Goal: Information Seeking & Learning: Learn about a topic

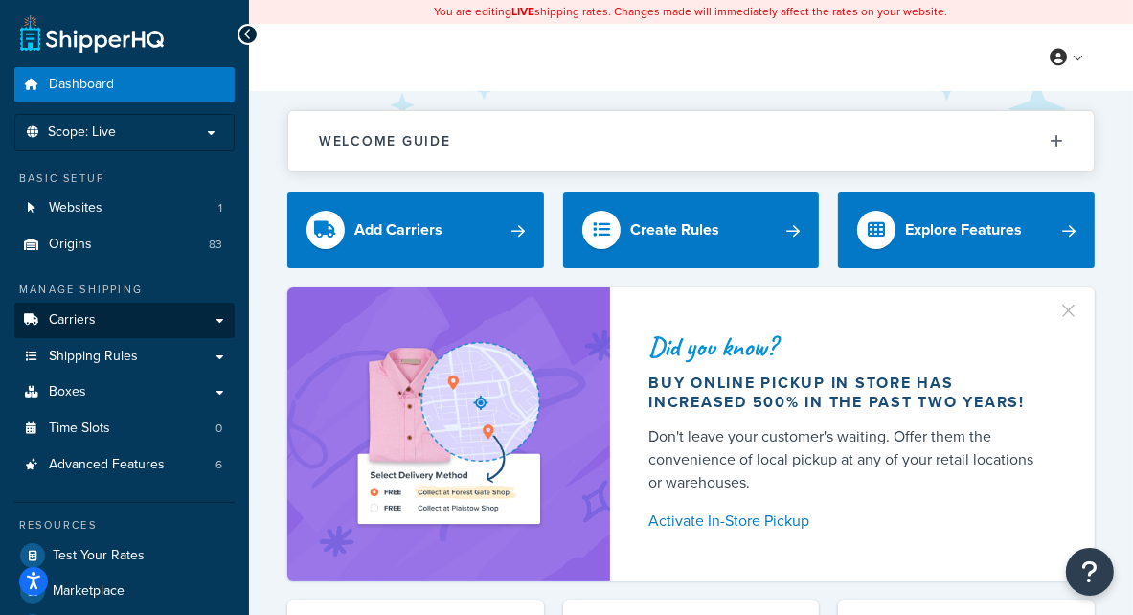
click at [132, 321] on link "Carriers" at bounding box center [124, 320] width 220 height 35
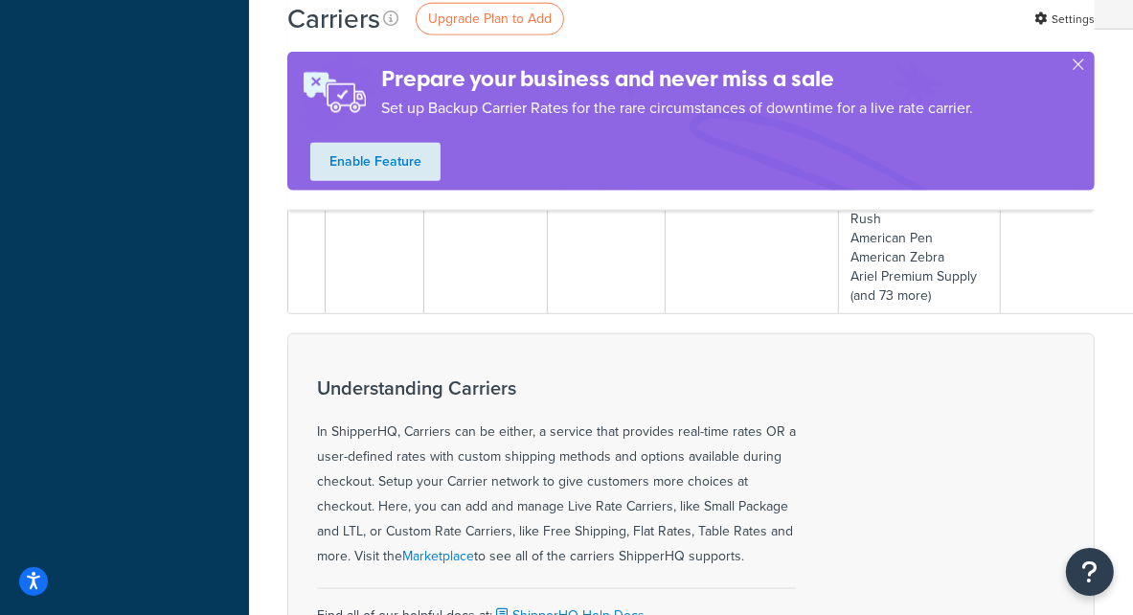
scroll to position [1972, 0]
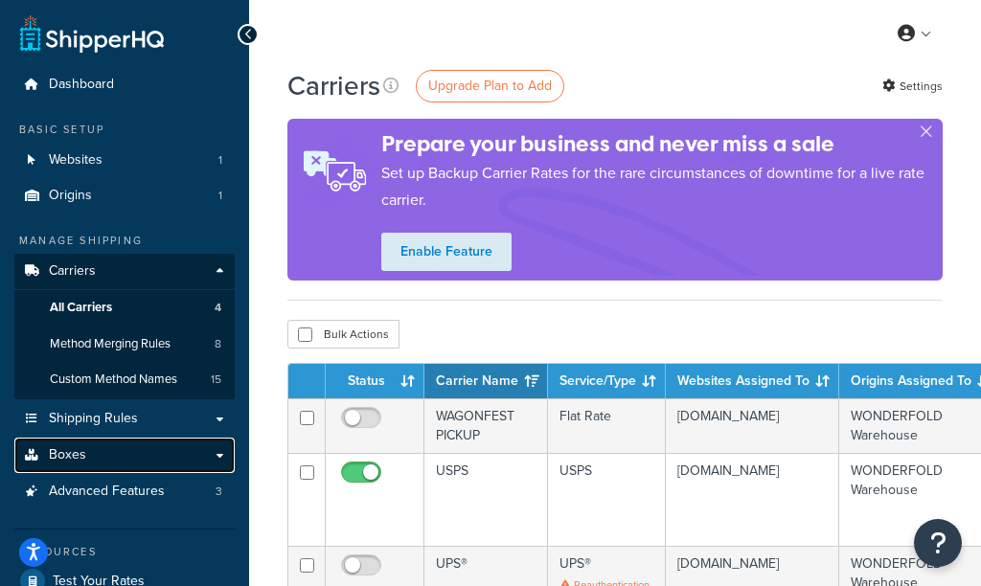
click at [125, 451] on link "Boxes" at bounding box center [124, 455] width 220 height 35
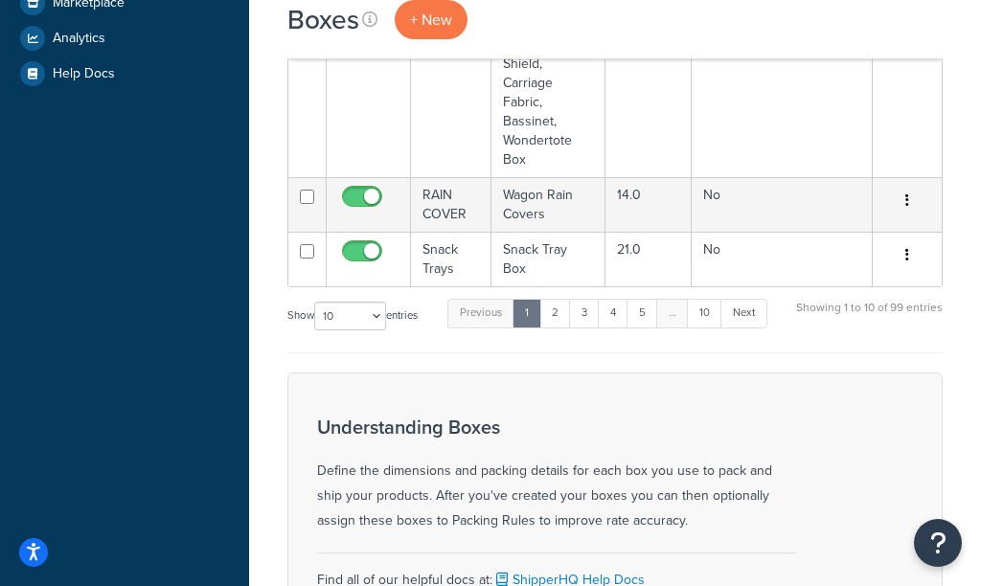
scroll to position [575, 0]
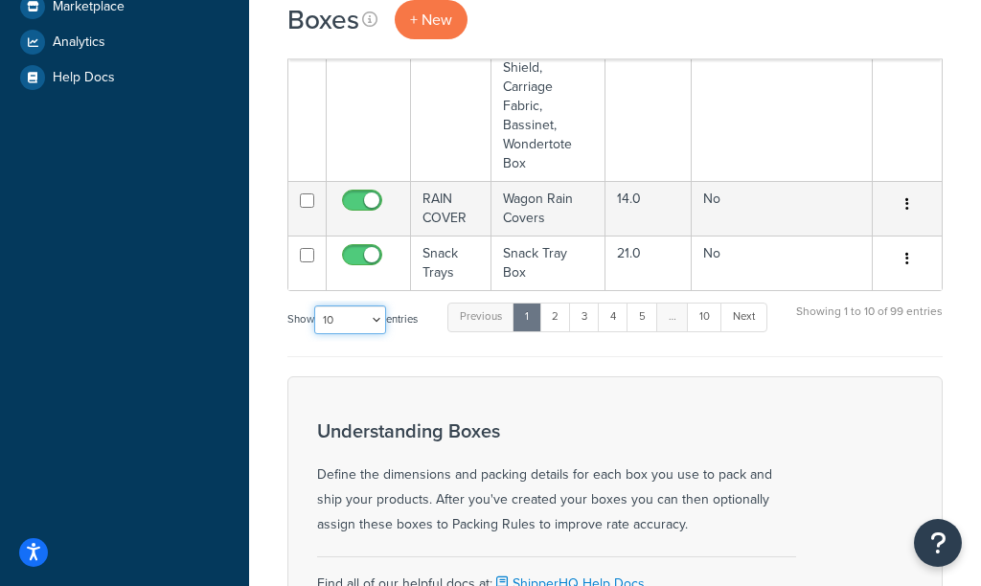
click at [383, 309] on select "10 15 25 50 100 1000" at bounding box center [350, 319] width 72 height 29
select select "1000"
click at [316, 305] on select "10 15 25 50 100 1000" at bounding box center [350, 319] width 72 height 29
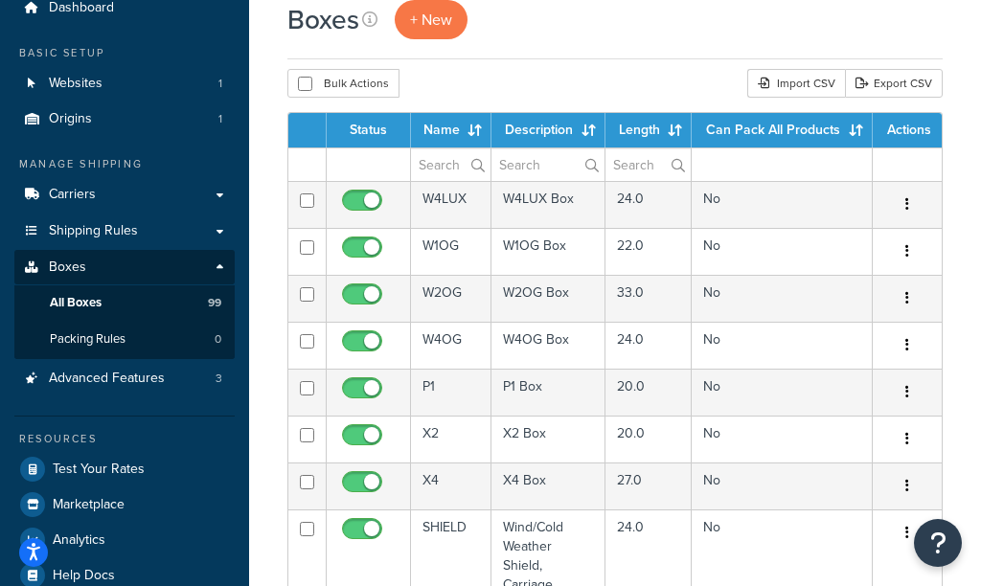
scroll to position [75, 0]
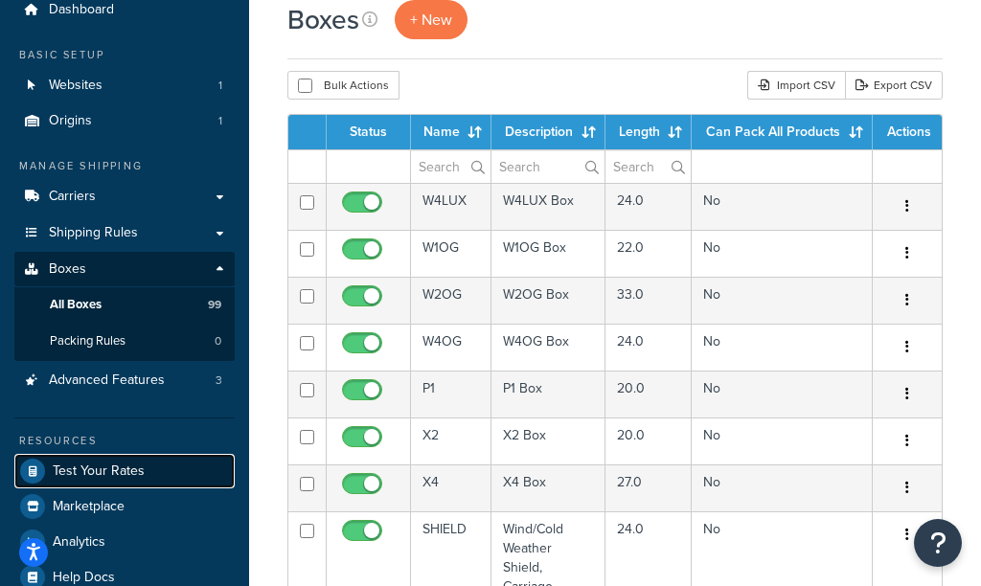
click at [122, 474] on span "Test Your Rates" at bounding box center [99, 471] width 92 height 16
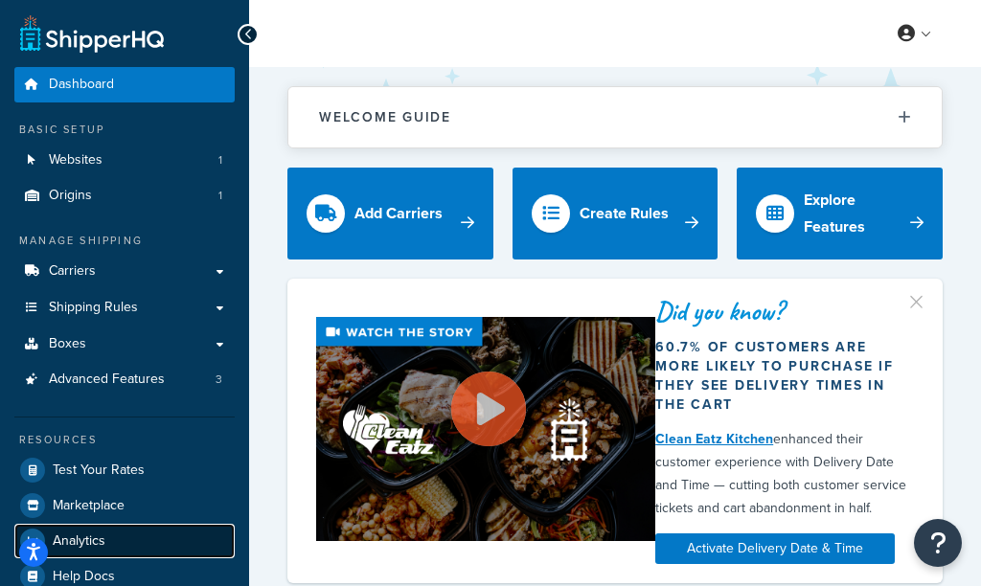
click at [96, 541] on span "Analytics" at bounding box center [79, 541] width 53 height 16
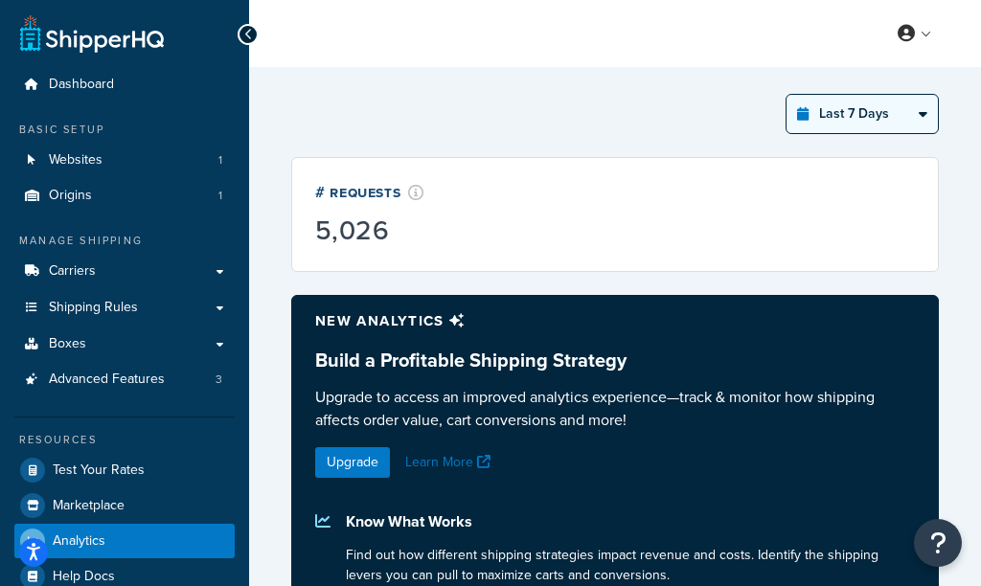
click at [888, 129] on select "Last 24 Hours Last 7 Days Last 30 Days Last 3 Months Last 6 Months Last 12 Mont…" at bounding box center [861, 114] width 151 height 38
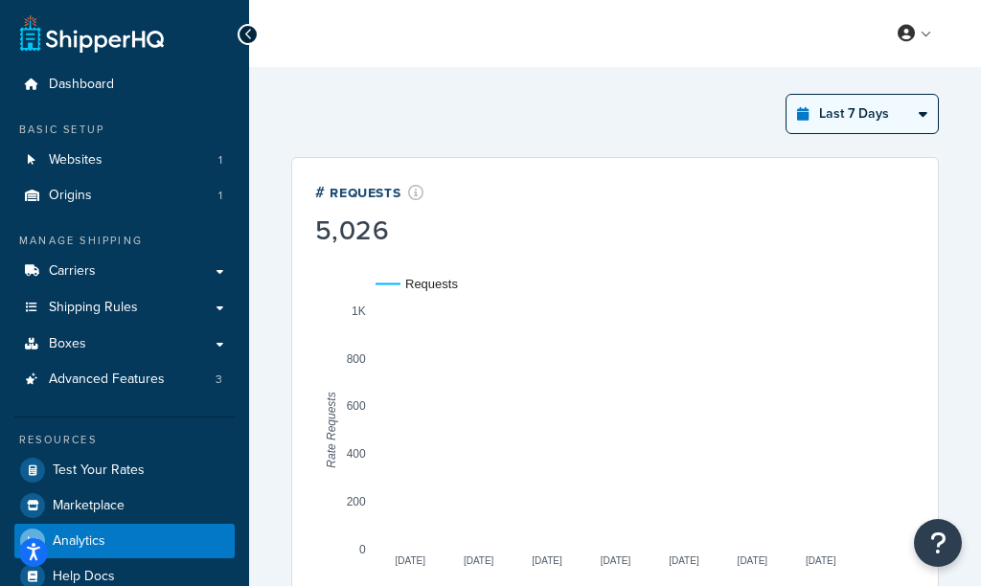
select select "last_year"
click at [787, 95] on select "Last 24 Hours Last 7 Days Last 30 Days Last 3 Months Last 6 Months Last 12 Mont…" at bounding box center [861, 114] width 151 height 38
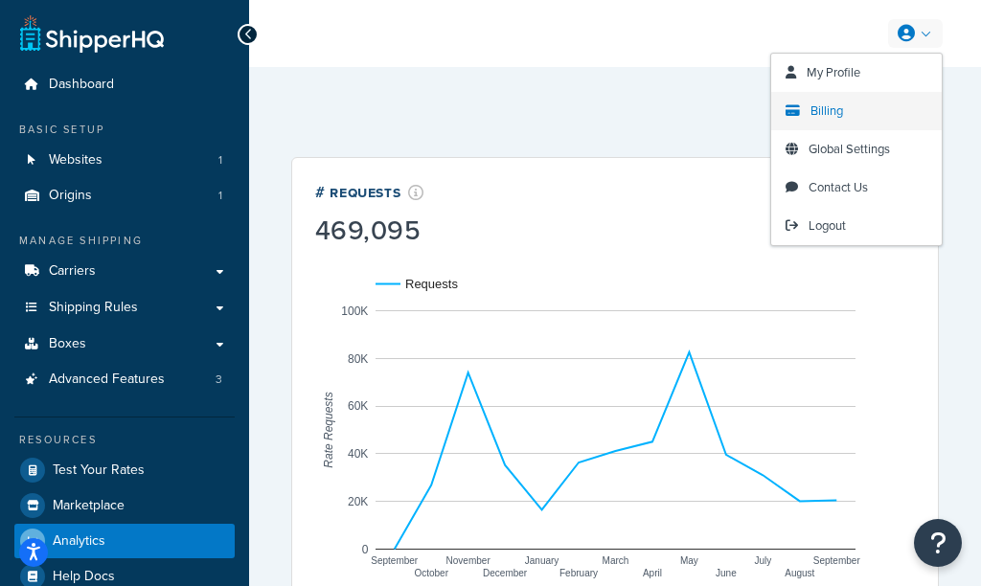
click at [807, 109] on link "Billing" at bounding box center [856, 111] width 170 height 38
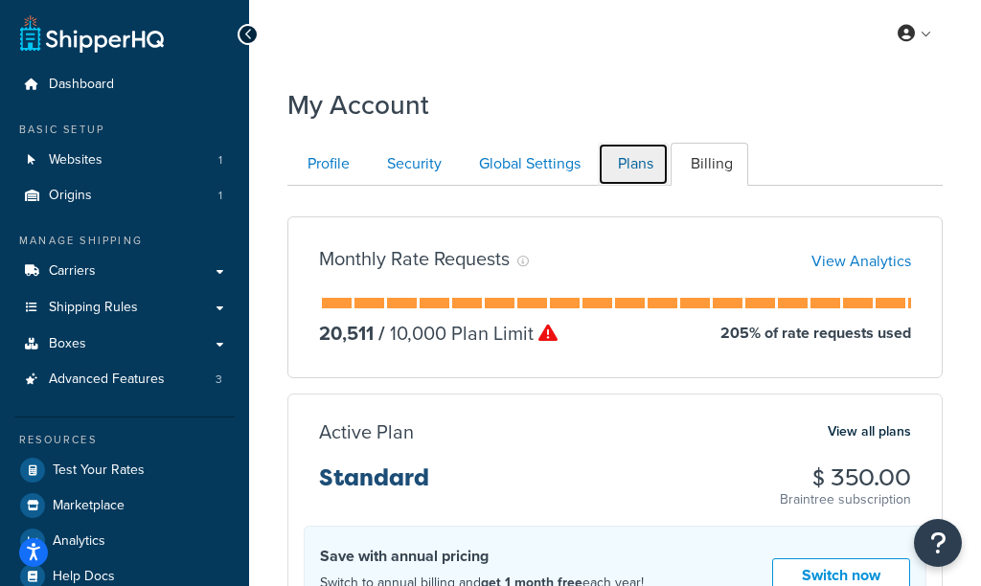
click at [638, 167] on link "Plans" at bounding box center [632, 164] width 71 height 43
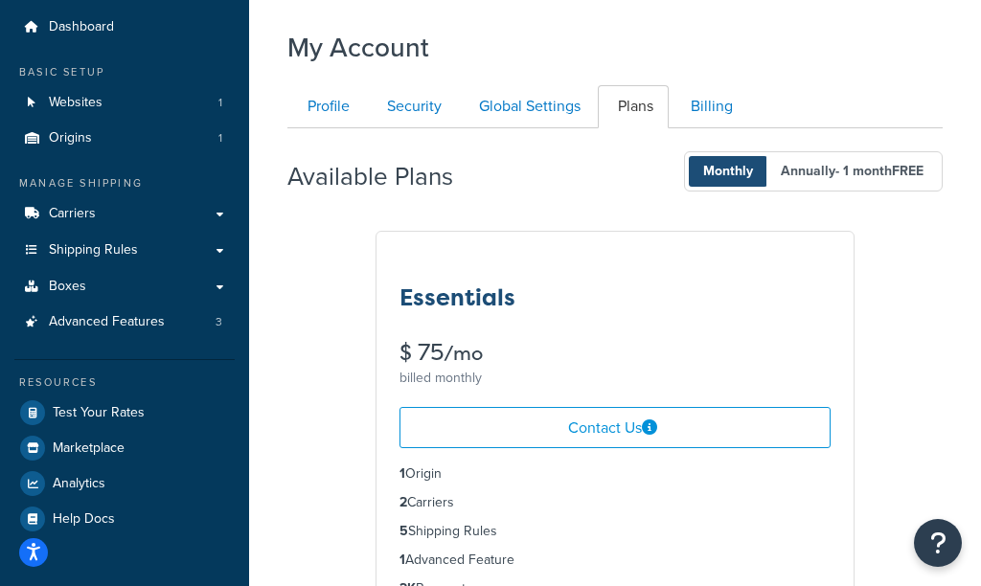
scroll to position [27, 0]
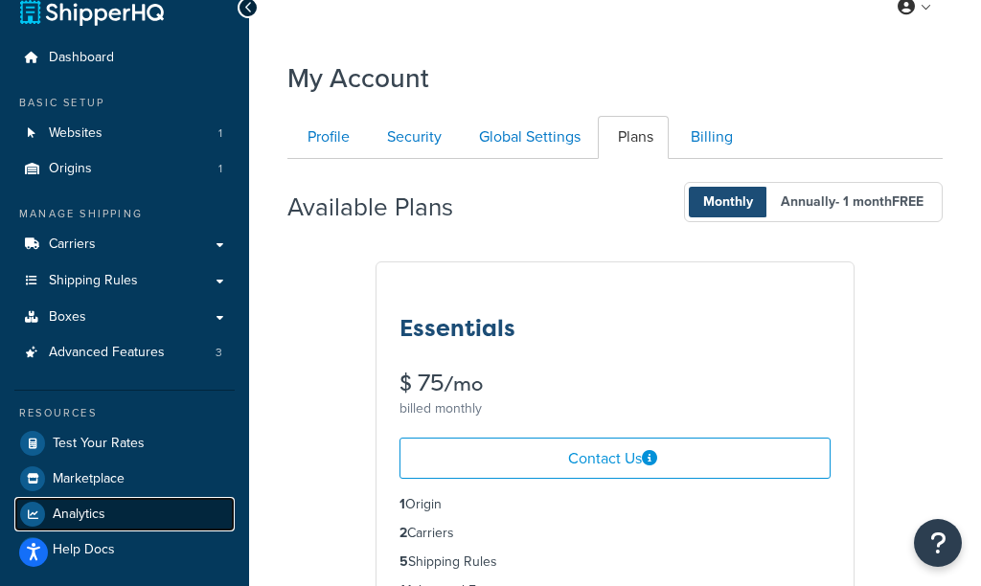
click at [106, 517] on link "Analytics" at bounding box center [124, 514] width 220 height 34
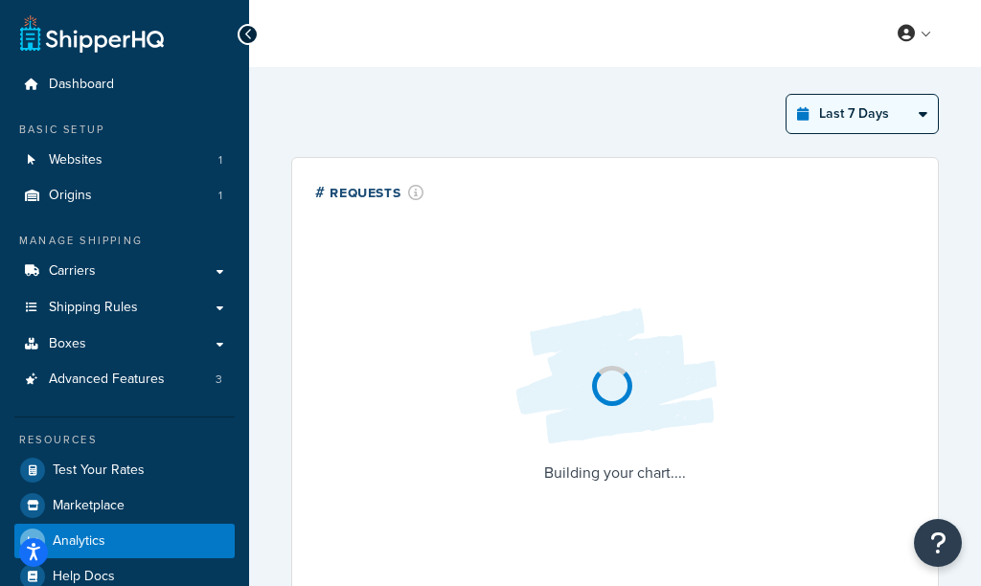
click at [874, 124] on select "Last 24 Hours Last 7 Days Last 30 Days Last 3 Months Last 6 Months Last 12 Mont…" at bounding box center [861, 114] width 151 height 38
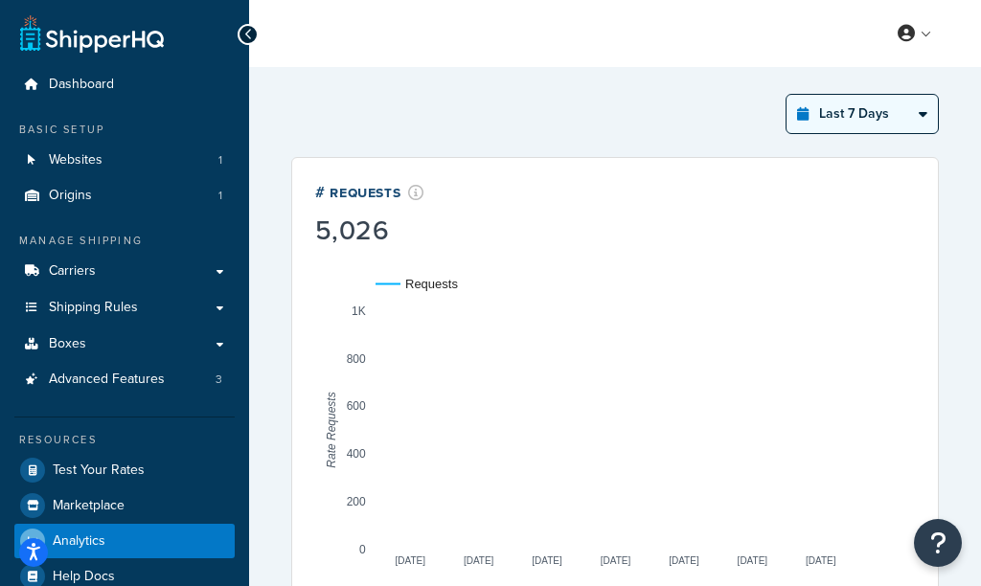
click at [787, 95] on select "Last 24 Hours Last 7 Days Last 30 Days Last 3 Months Last 6 Months Last 12 Mont…" at bounding box center [861, 114] width 151 height 38
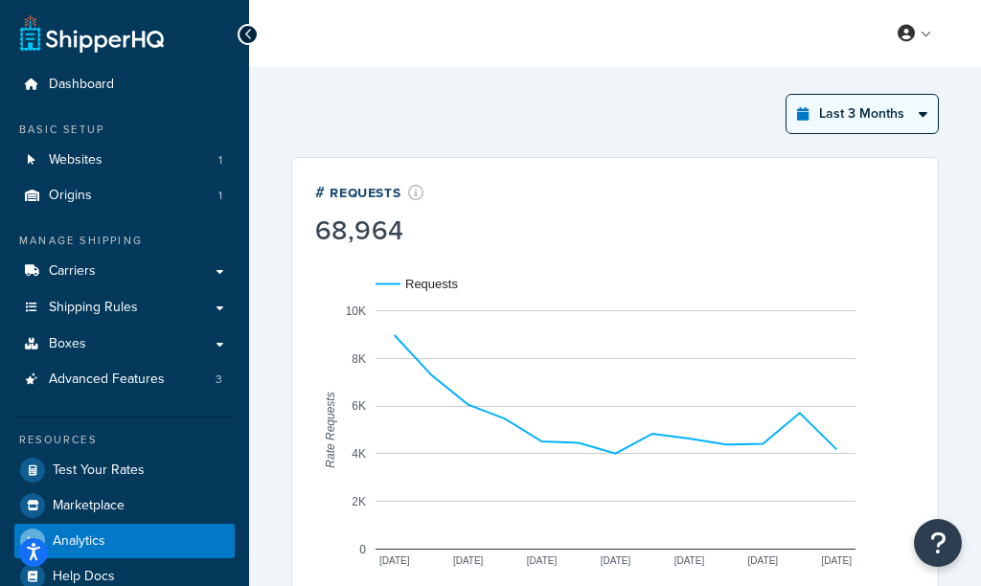
click at [847, 101] on select "Last 24 Hours Last 7 Days Last 30 Days Last 3 Months Last 6 Months Last 12 Mont…" at bounding box center [861, 114] width 151 height 38
click at [787, 95] on select "Last 24 Hours Last 7 Days Last 30 Days Last 3 Months Last 6 Months Last 12 Mont…" at bounding box center [861, 114] width 151 height 38
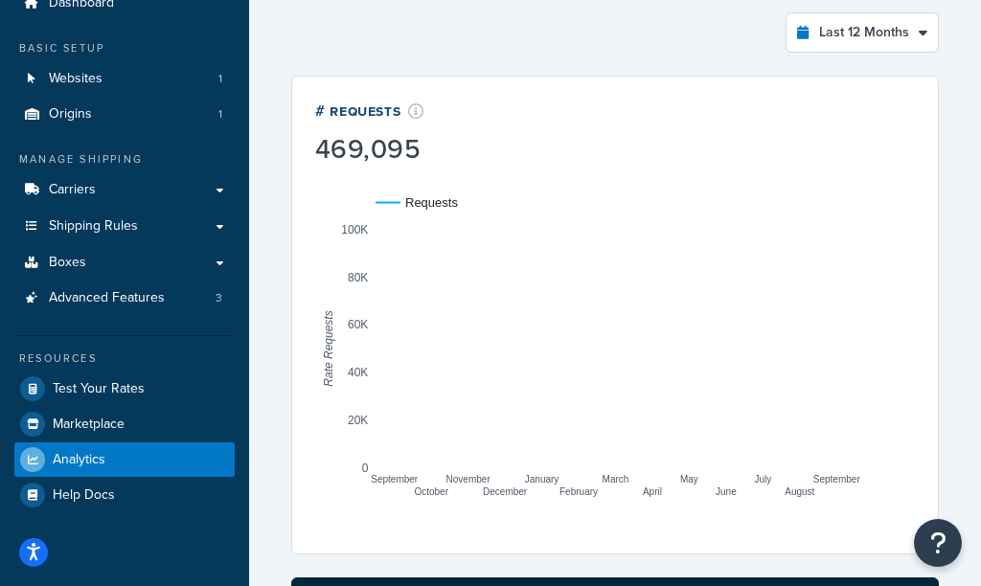
scroll to position [100, 0]
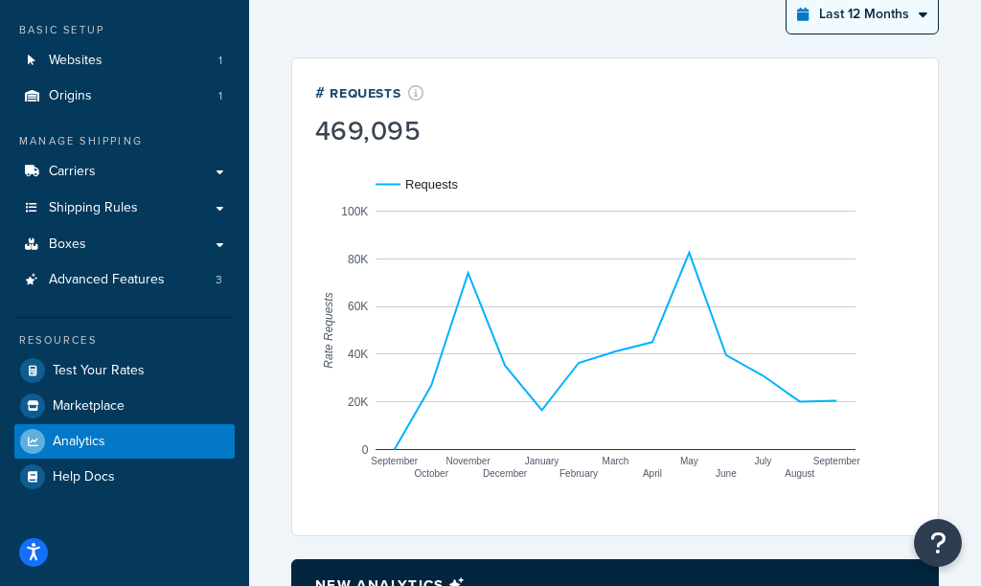
click at [871, 14] on select "Last 24 Hours Last 7 Days Last 30 Days Last 3 Months Last 6 Months Last 12 Mont…" at bounding box center [861, 14] width 151 height 38
click at [787, 0] on select "Last 24 Hours Last 7 Days Last 30 Days Last 3 Months Last 6 Months Last 12 Mont…" at bounding box center [861, 14] width 151 height 38
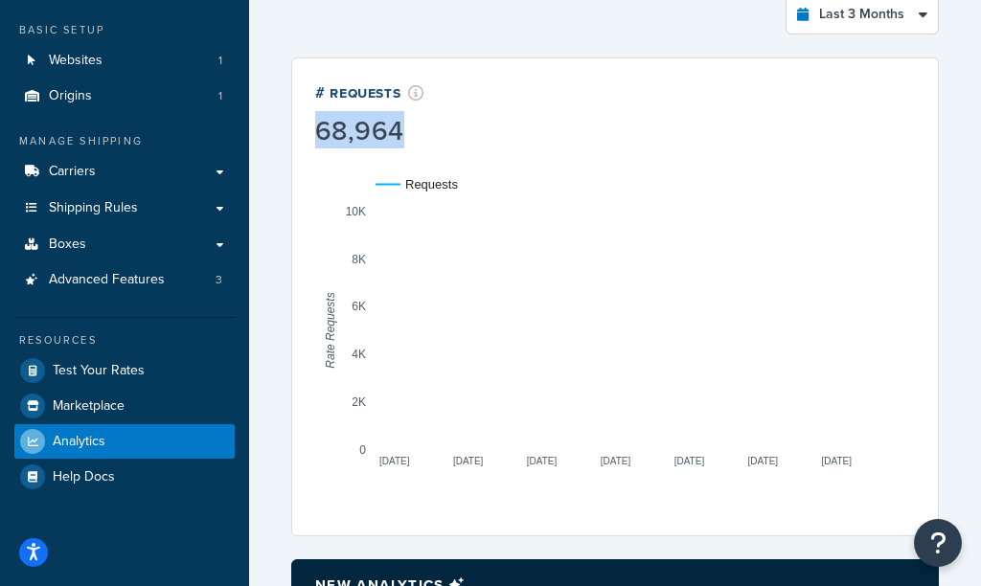
drag, startPoint x: 313, startPoint y: 130, endPoint x: 401, endPoint y: 142, distance: 88.8
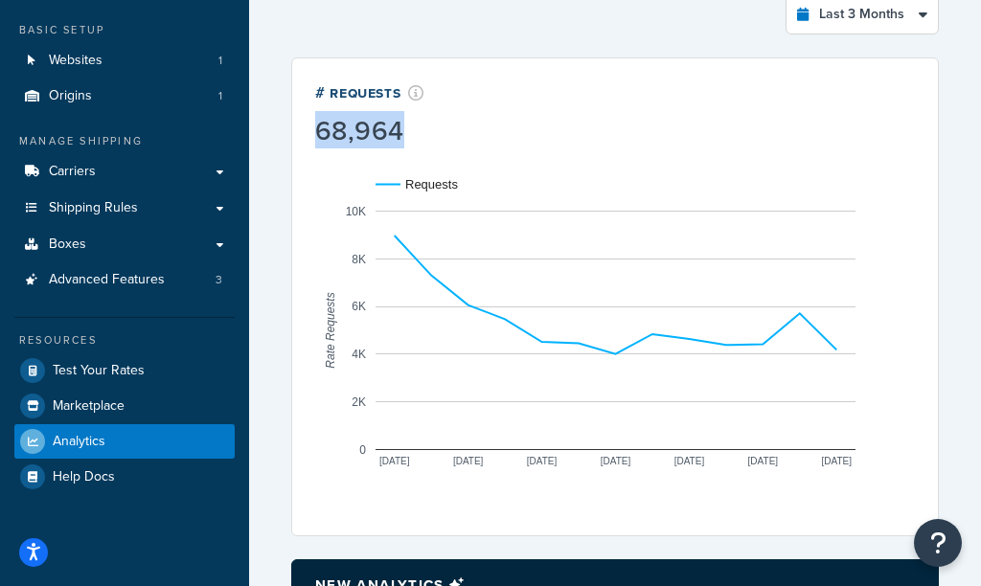
click at [401, 142] on div "# Requests 68,964 Requests Jul 3 Jul 17 Jul 31 Aug 14 Aug 28 Sep 11 Sep 25 0 2K…" at bounding box center [614, 296] width 647 height 479
click at [853, 19] on select "Last 24 Hours Last 7 Days Last 30 Days Last 3 Months Last 6 Months Last 12 Mont…" at bounding box center [861, 14] width 151 height 38
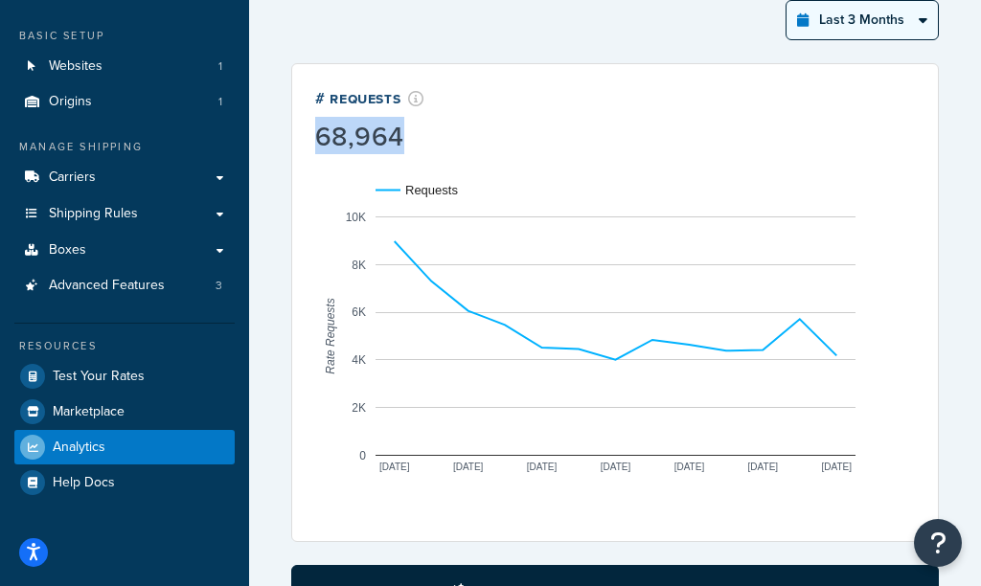
select select "last_year"
click at [787, 1] on select "Last 24 Hours Last 7 Days Last 30 Days Last 3 Months Last 6 Months Last 12 Mont…" at bounding box center [861, 20] width 151 height 38
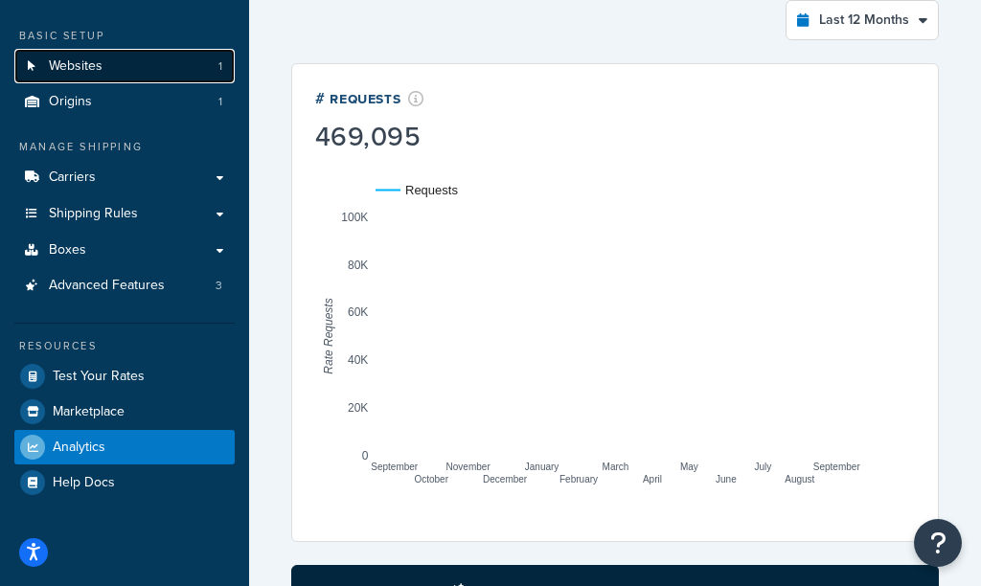
click at [169, 66] on link "Websites 1" at bounding box center [124, 66] width 220 height 35
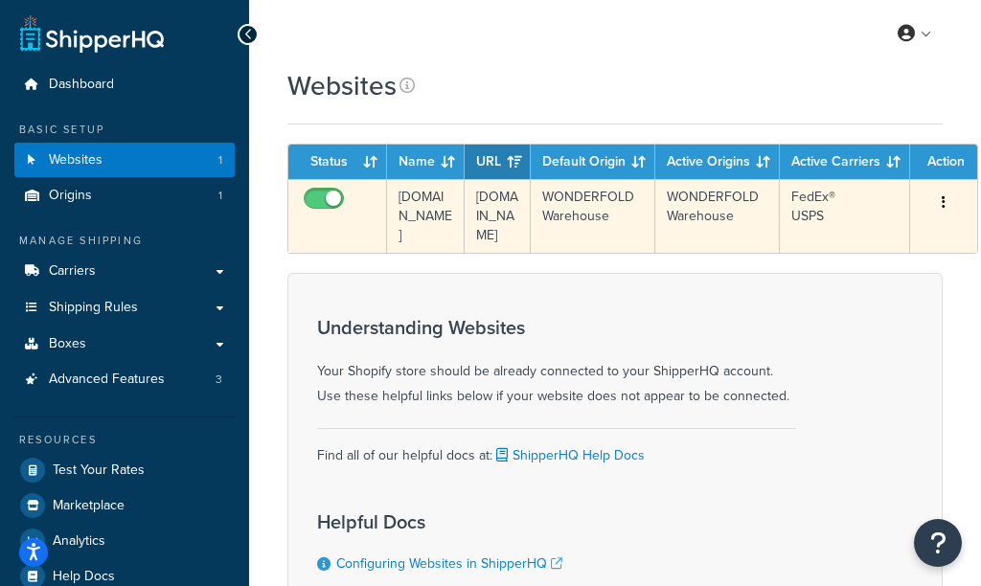
click at [422, 235] on td "wonderfoldwagons.myshopify.com" at bounding box center [426, 216] width 78 height 74
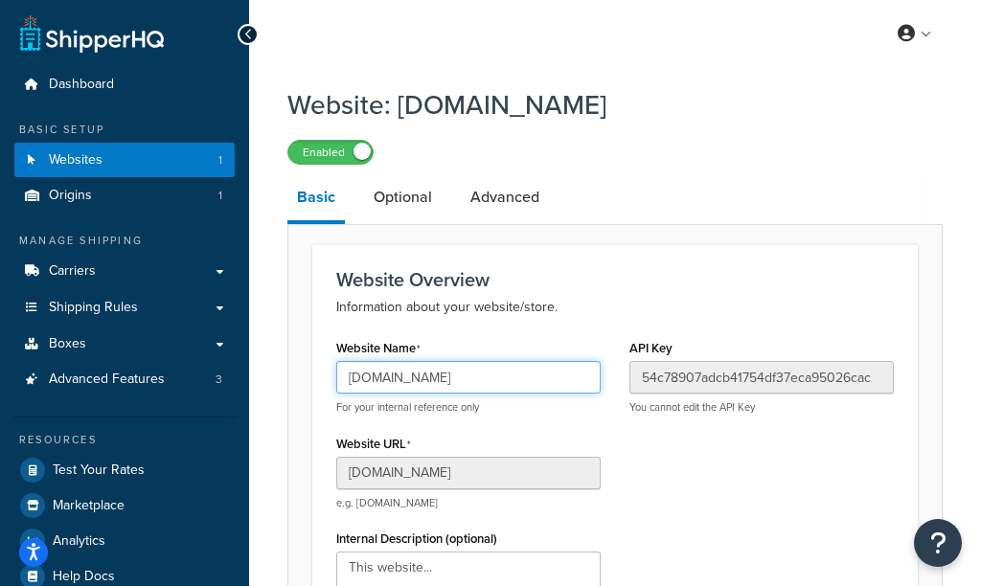
drag, startPoint x: 347, startPoint y: 374, endPoint x: 458, endPoint y: 381, distance: 111.3
click at [459, 382] on input "wonderfoldwagons.myshopify.com" at bounding box center [468, 377] width 264 height 33
click at [454, 384] on input "wonderfoldwagons.myshopify.com" at bounding box center [468, 377] width 264 height 33
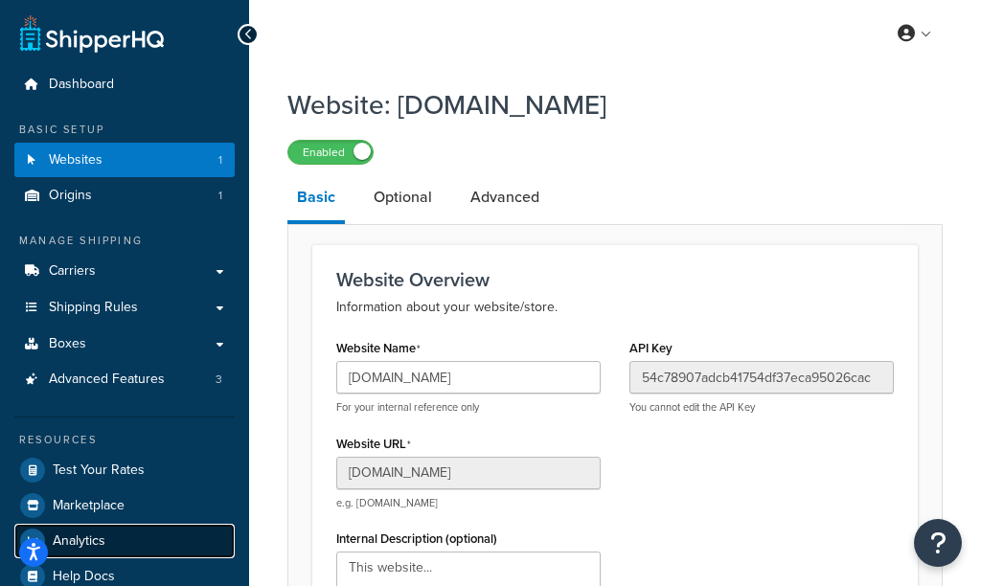
click at [101, 540] on span "Analytics" at bounding box center [79, 541] width 53 height 16
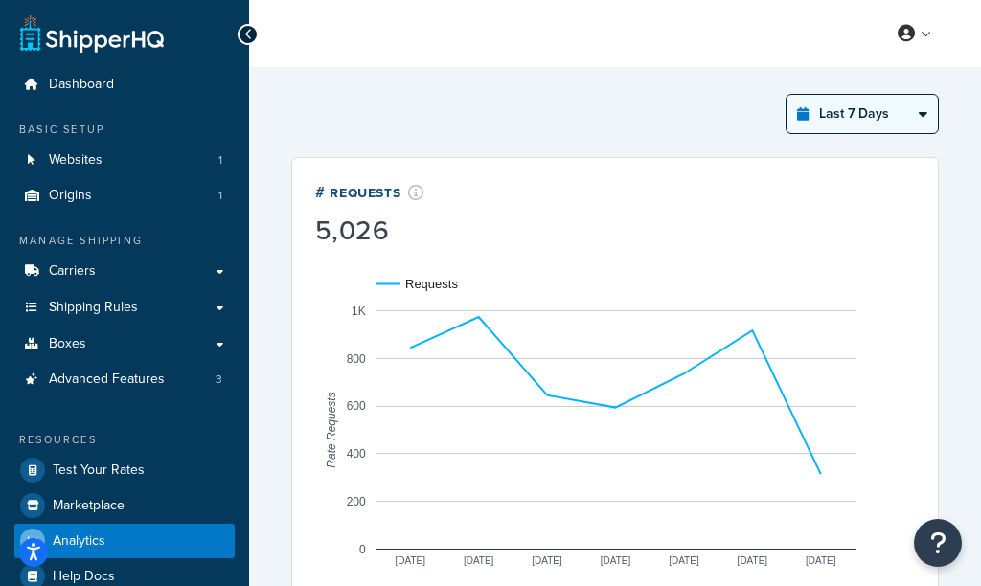
click at [877, 108] on select "Last 24 Hours Last 7 Days Last 30 Days Last 3 Months Last 6 Months Last 12 Mont…" at bounding box center [861, 114] width 151 height 38
select select "last_year"
click at [787, 95] on select "Last 24 Hours Last 7 Days Last 30 Days Last 3 Months Last 6 Months Last 12 Mont…" at bounding box center [861, 114] width 151 height 38
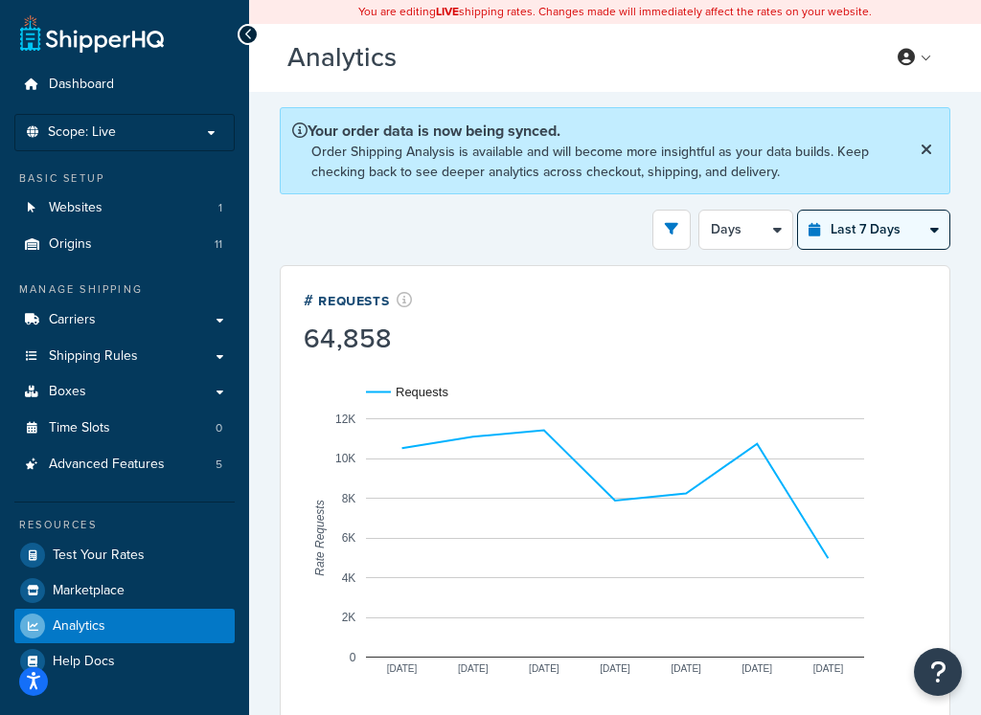
click at [859, 232] on select "Last 24 Hours Last 7 Days Last 30 Days Last 3 Months Last 6 Months Last 12 Mont…" at bounding box center [873, 230] width 151 height 38
select select "last_year"
click at [799, 211] on select "Last 24 Hours Last 7 Days Last 30 Days Last 3 Months Last 6 Months Last 12 Mont…" at bounding box center [873, 230] width 151 height 38
select select "1M"
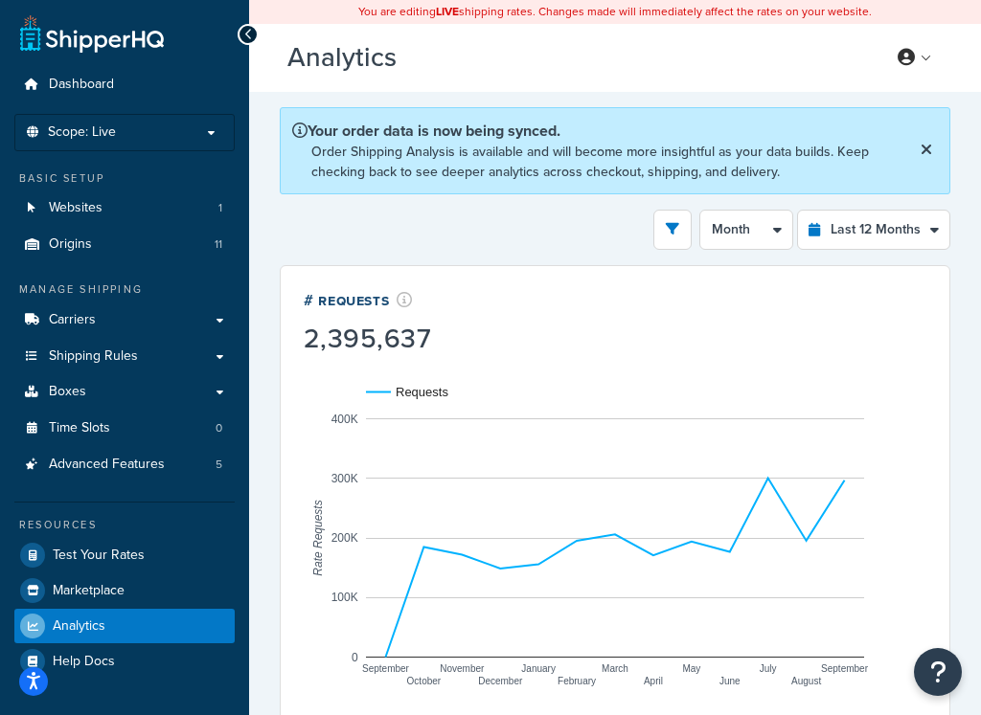
click at [924, 147] on icon at bounding box center [925, 149] width 11 height 15
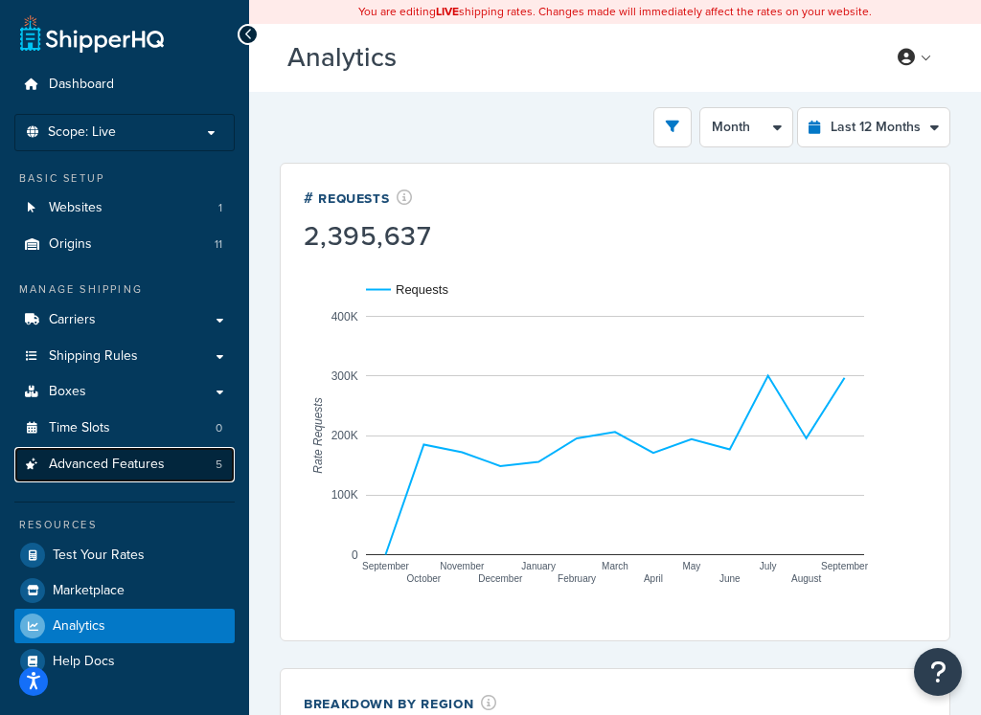
click at [147, 466] on span "Advanced Features" at bounding box center [107, 465] width 116 height 16
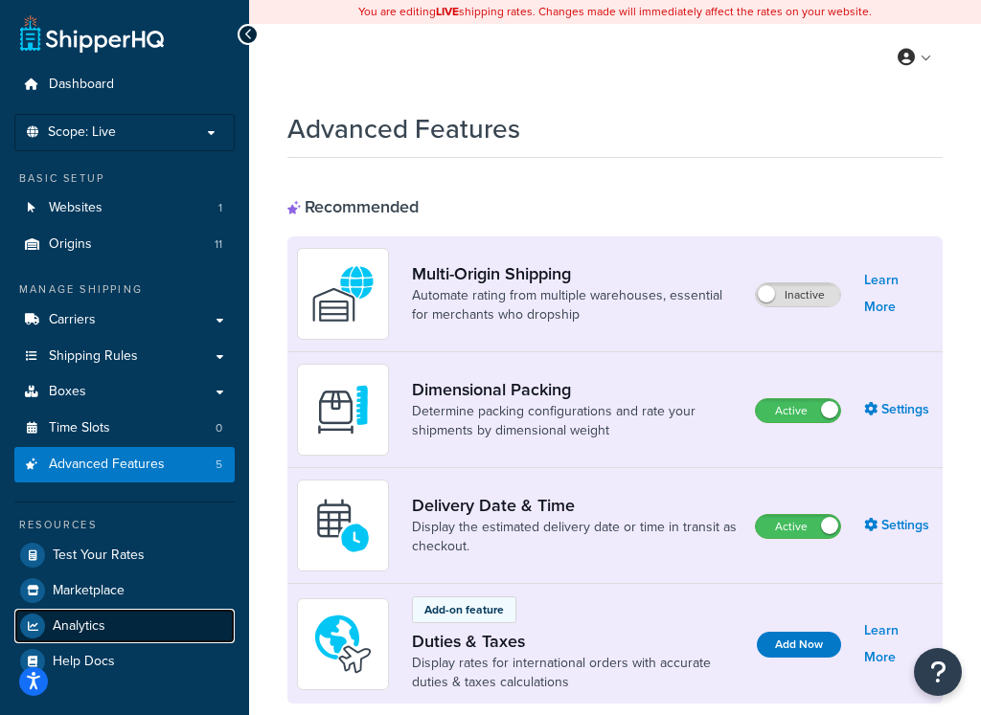
click at [101, 635] on link "Analytics" at bounding box center [124, 626] width 220 height 34
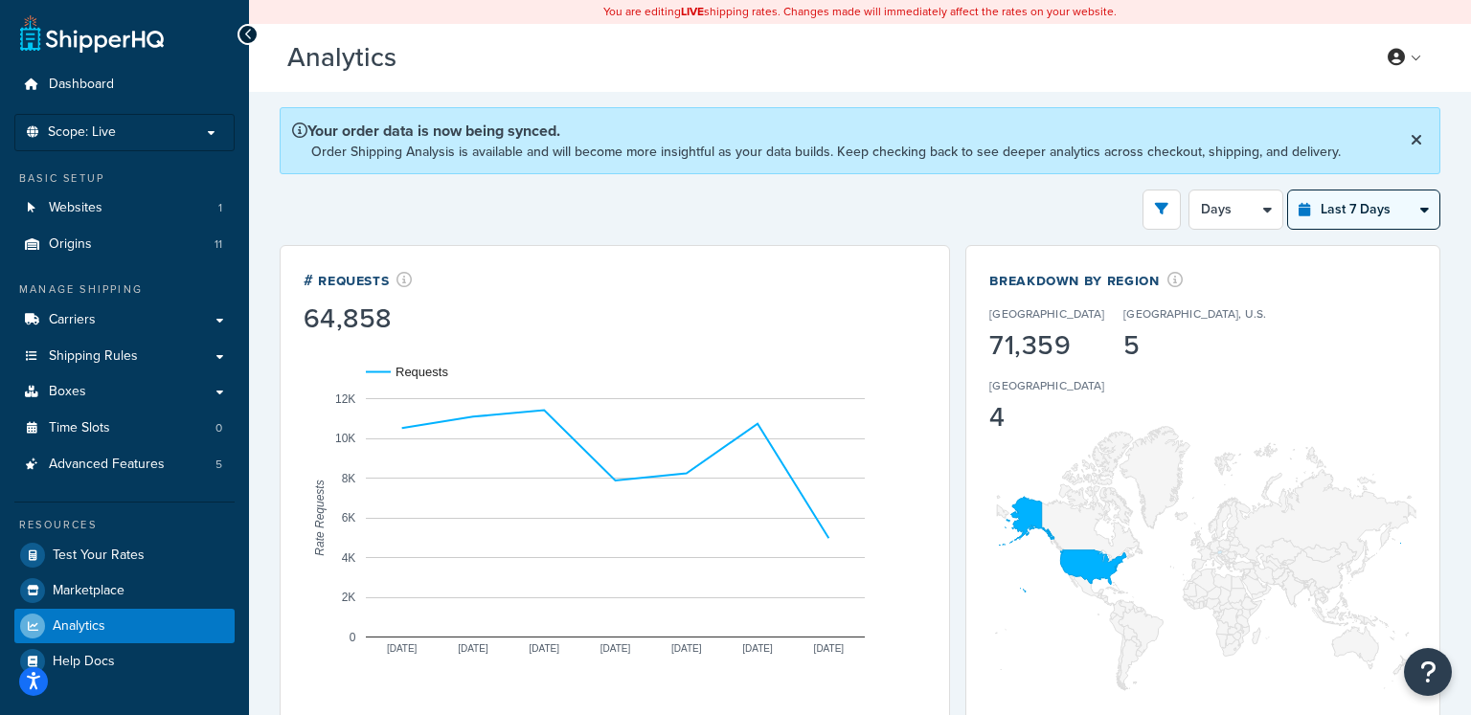
click at [980, 203] on select "Last 24 Hours Last 7 Days Last 30 Days Last 3 Months Last 6 Months Last 12 Mont…" at bounding box center [1363, 210] width 151 height 38
click at [980, 221] on select "Last 24 Hours Last 7 Days Last 30 Days Last 3 Months Last 6 Months Last 12 Mont…" at bounding box center [1363, 210] width 151 height 38
select select "last_year"
click at [980, 191] on select "Last 24 Hours Last 7 Days Last 30 Days Last 3 Months Last 6 Months Last 12 Mont…" at bounding box center [1363, 210] width 151 height 38
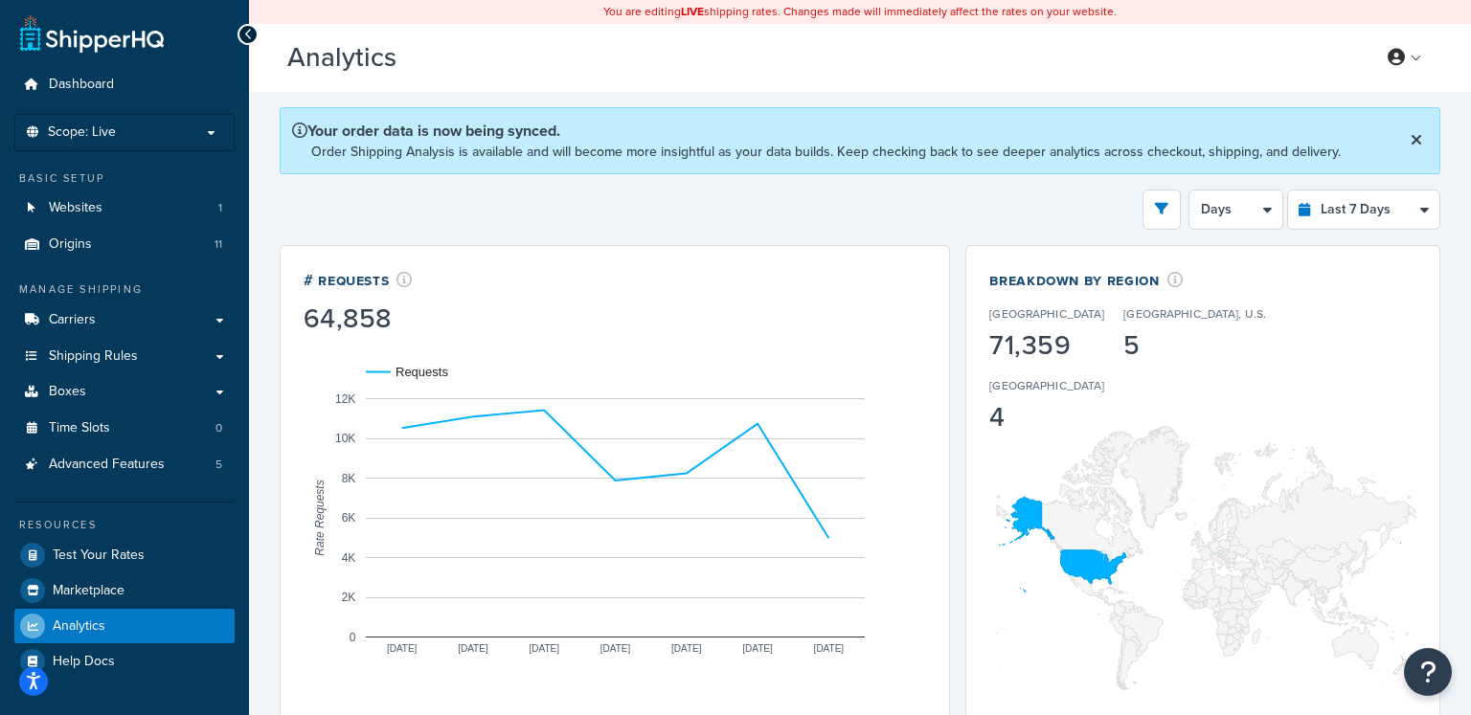
select select "1M"
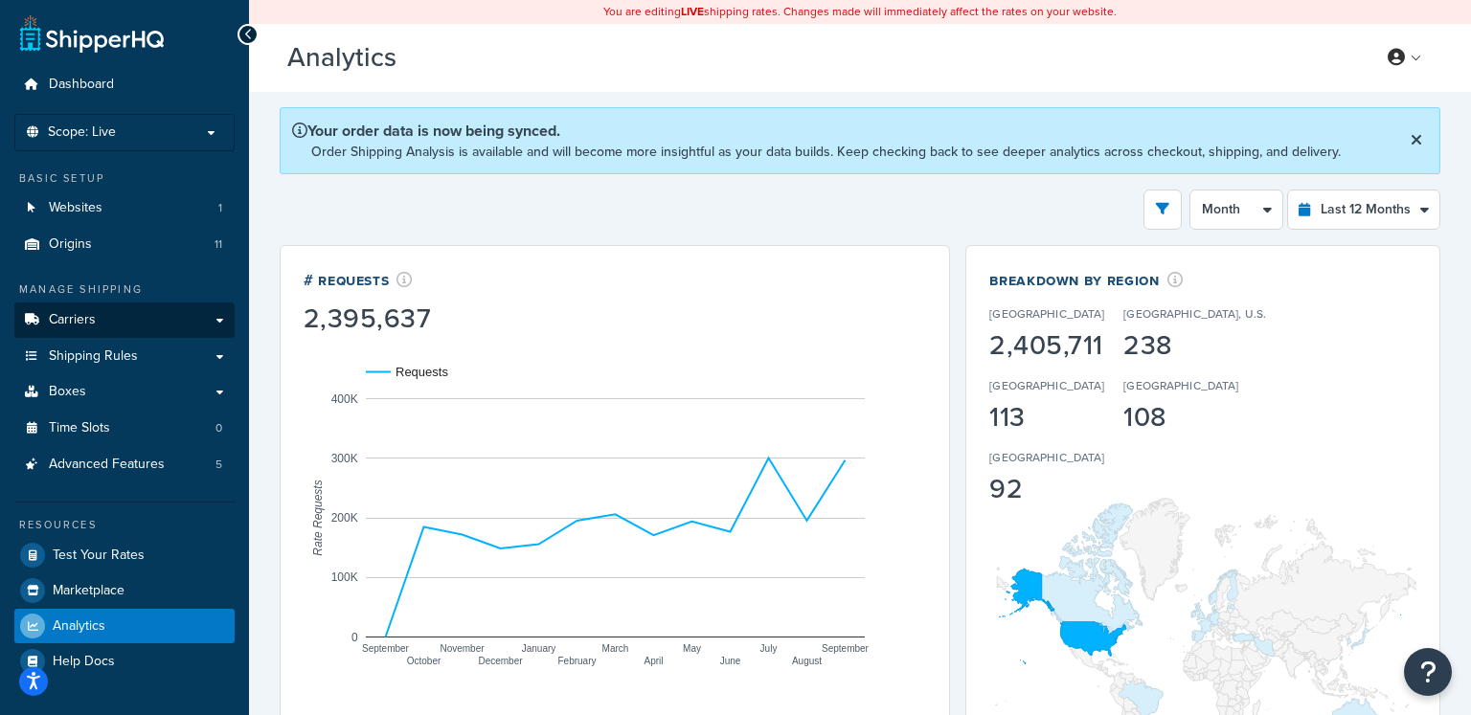
click at [152, 316] on link "Carriers" at bounding box center [124, 320] width 220 height 35
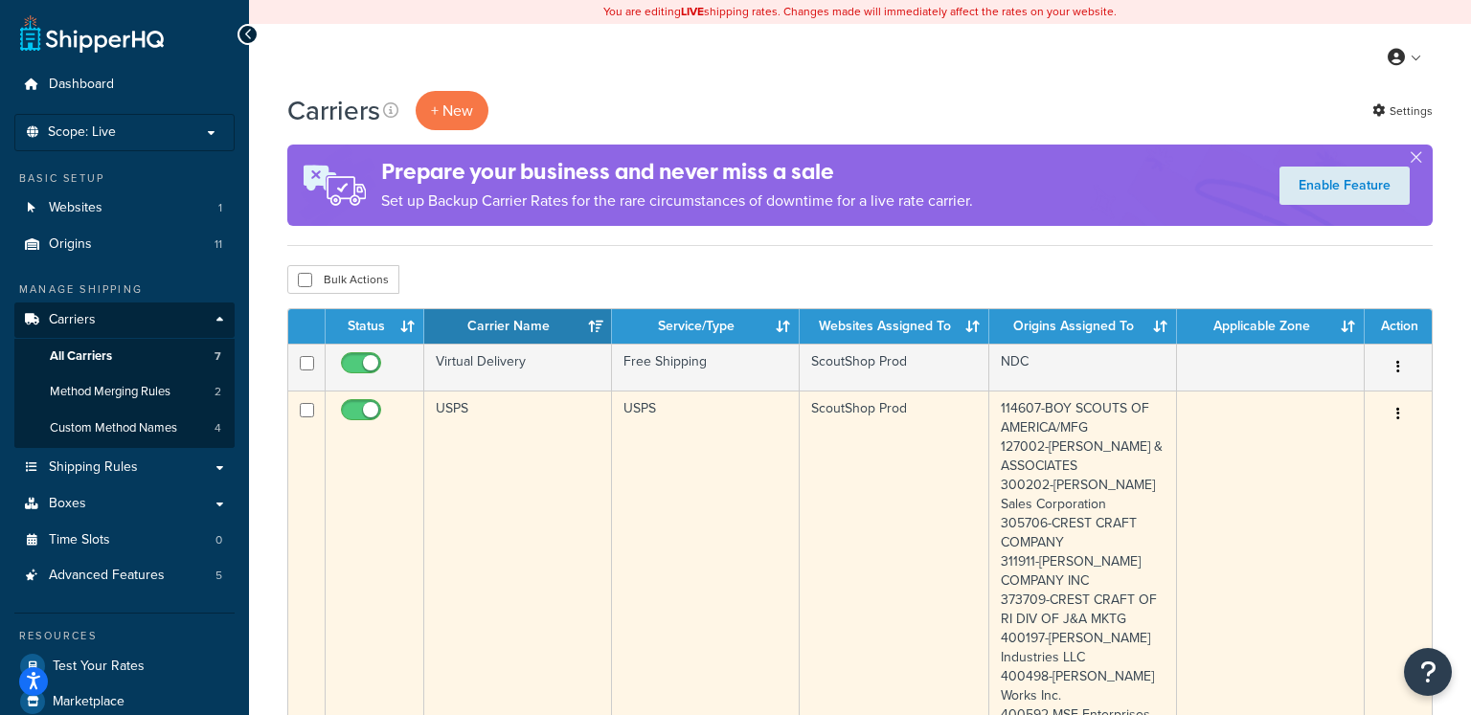
click at [514, 425] on td "USPS" at bounding box center [518, 600] width 188 height 418
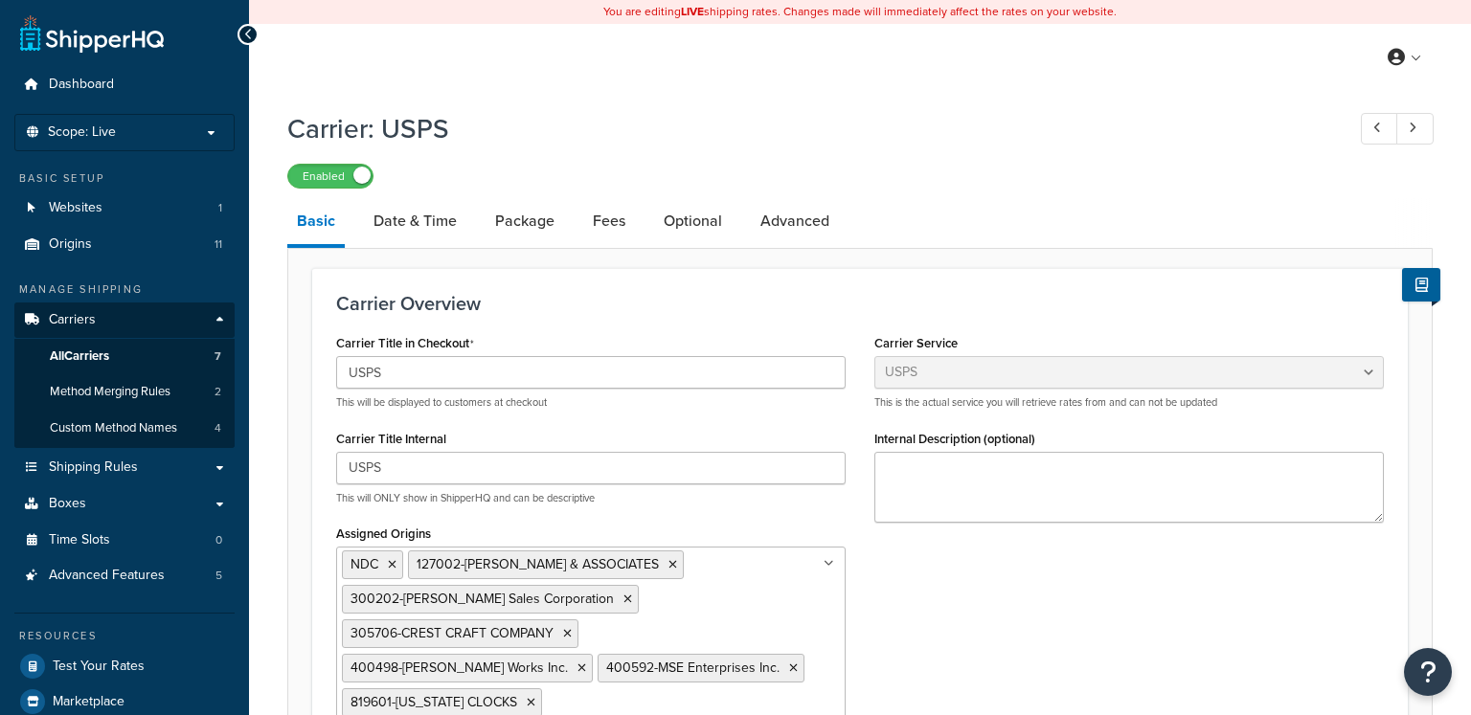
select select "usps"
select select "PLUS"
click at [110, 587] on link "Advanced Features 5" at bounding box center [124, 575] width 220 height 35
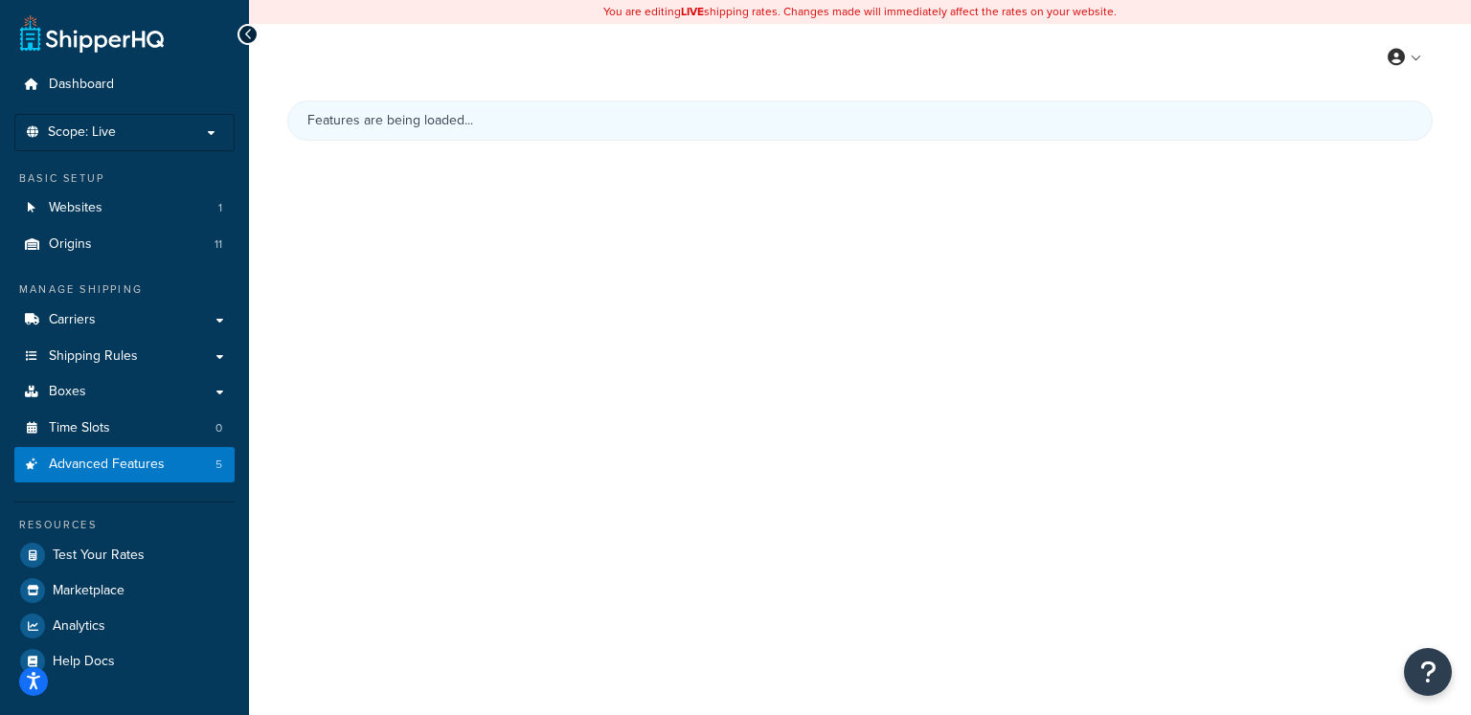
click at [110, 587] on span "Marketplace" at bounding box center [89, 591] width 72 height 16
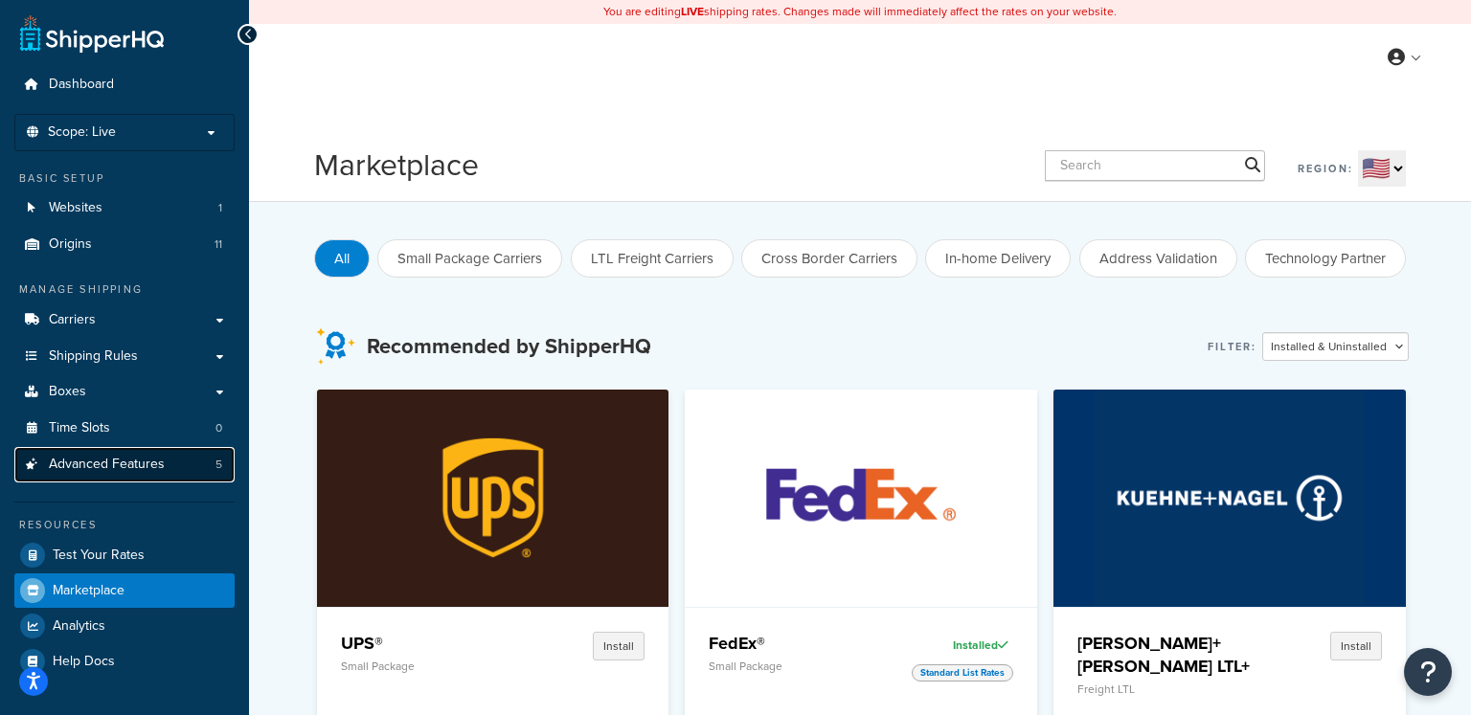
click at [153, 466] on span "Advanced Features" at bounding box center [107, 465] width 116 height 16
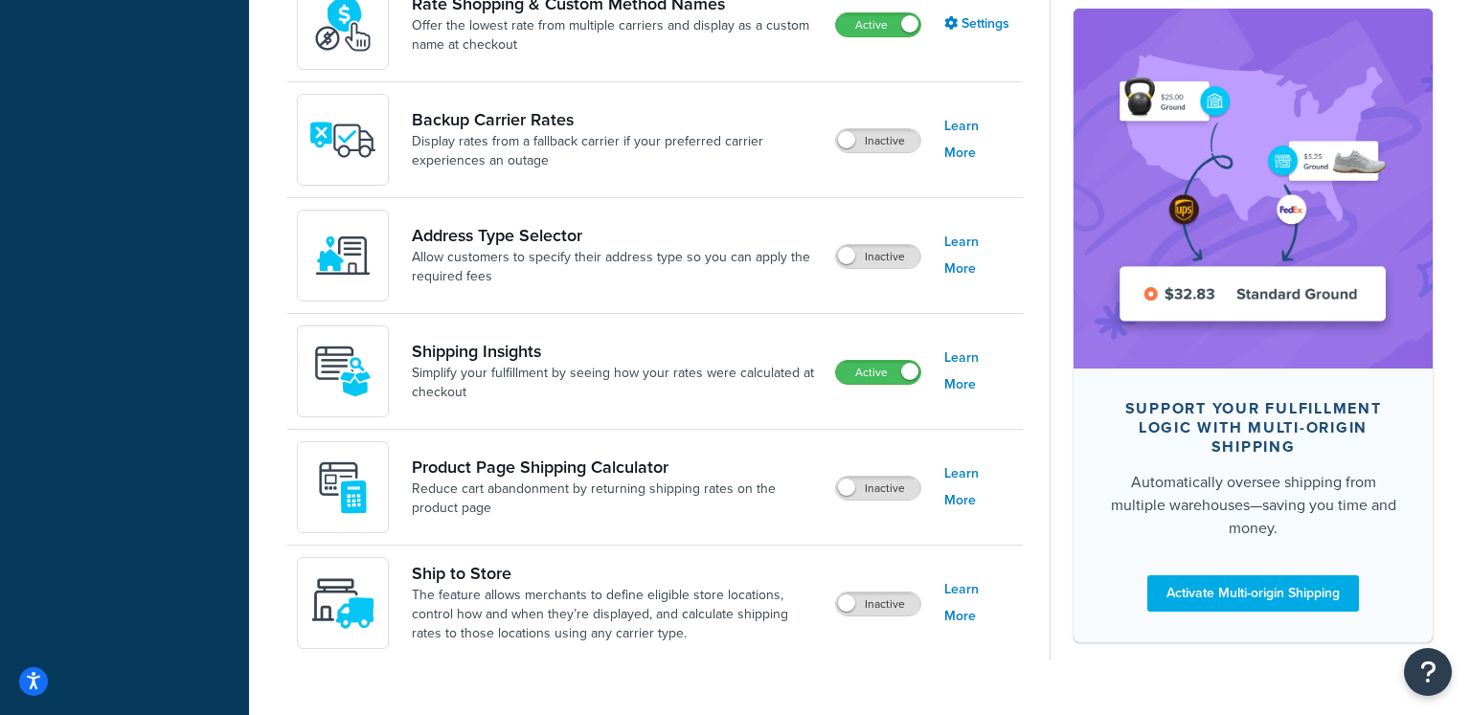
scroll to position [1194, 0]
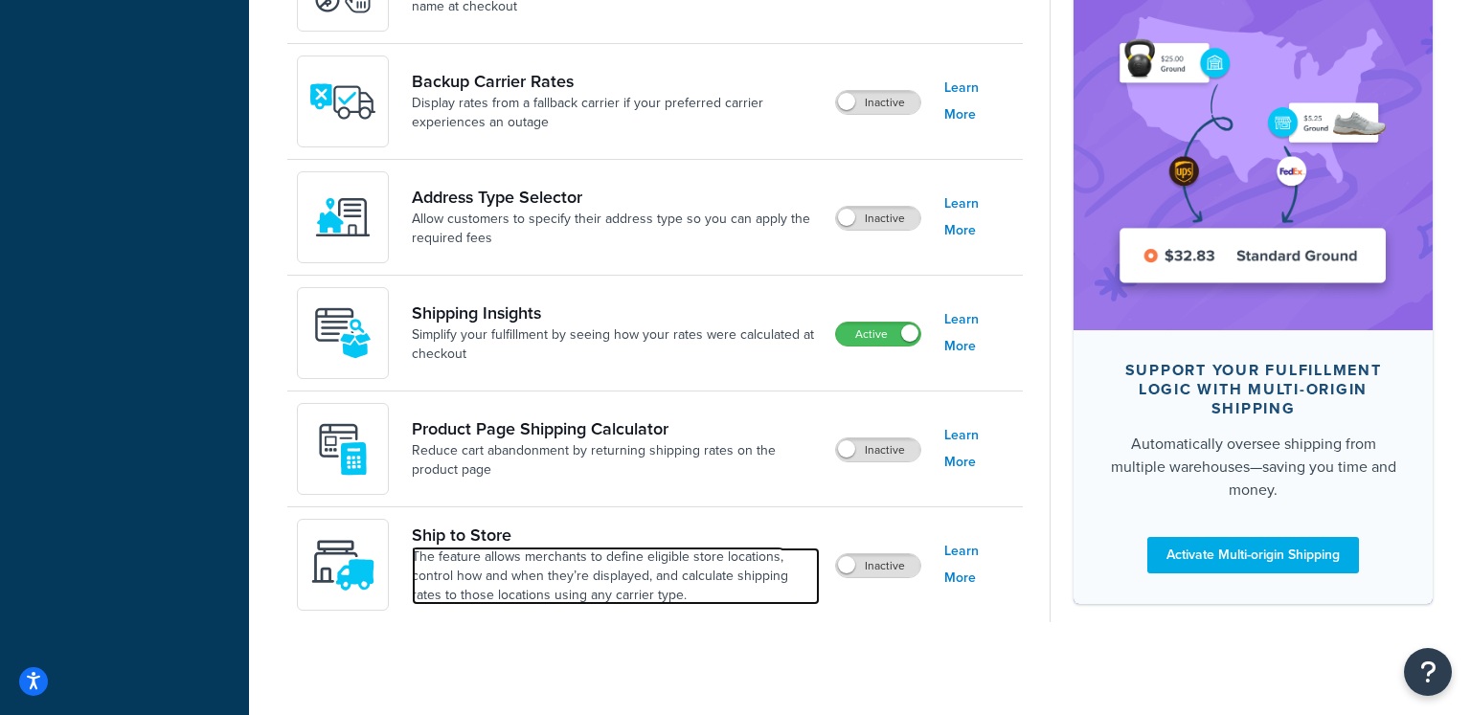
click at [575, 572] on link "The feature allows merchants to define eligible store locations, control how an…" at bounding box center [616, 576] width 408 height 57
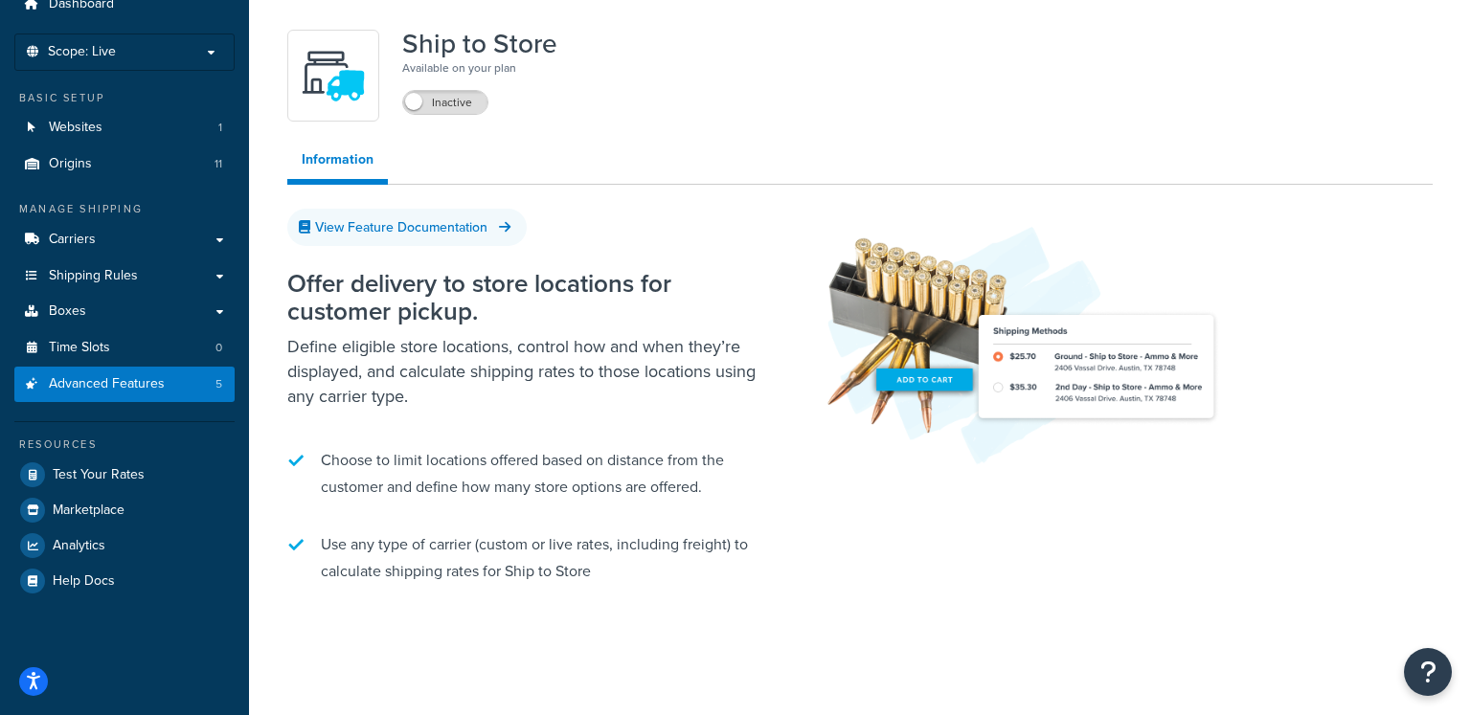
scroll to position [121, 0]
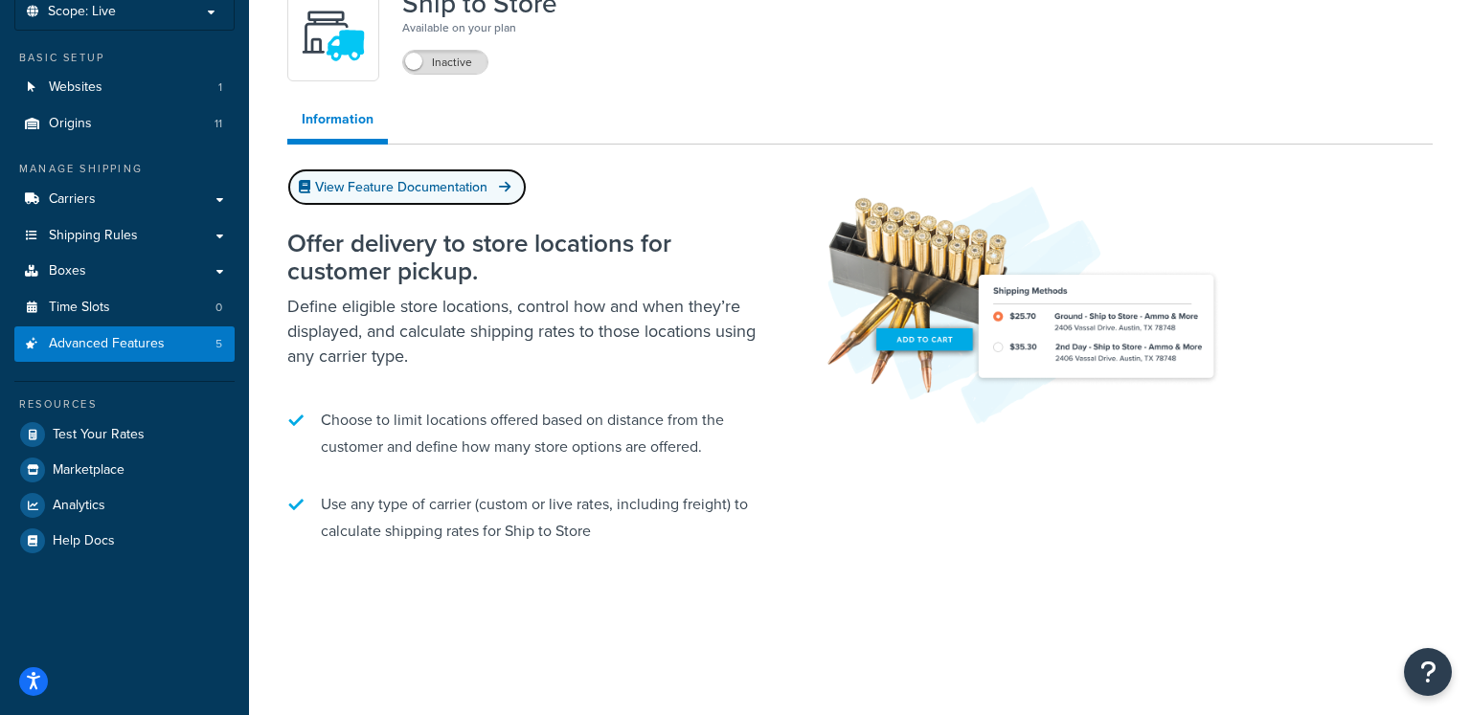
click at [455, 193] on link "View Feature Documentation" at bounding box center [406, 187] width 239 height 37
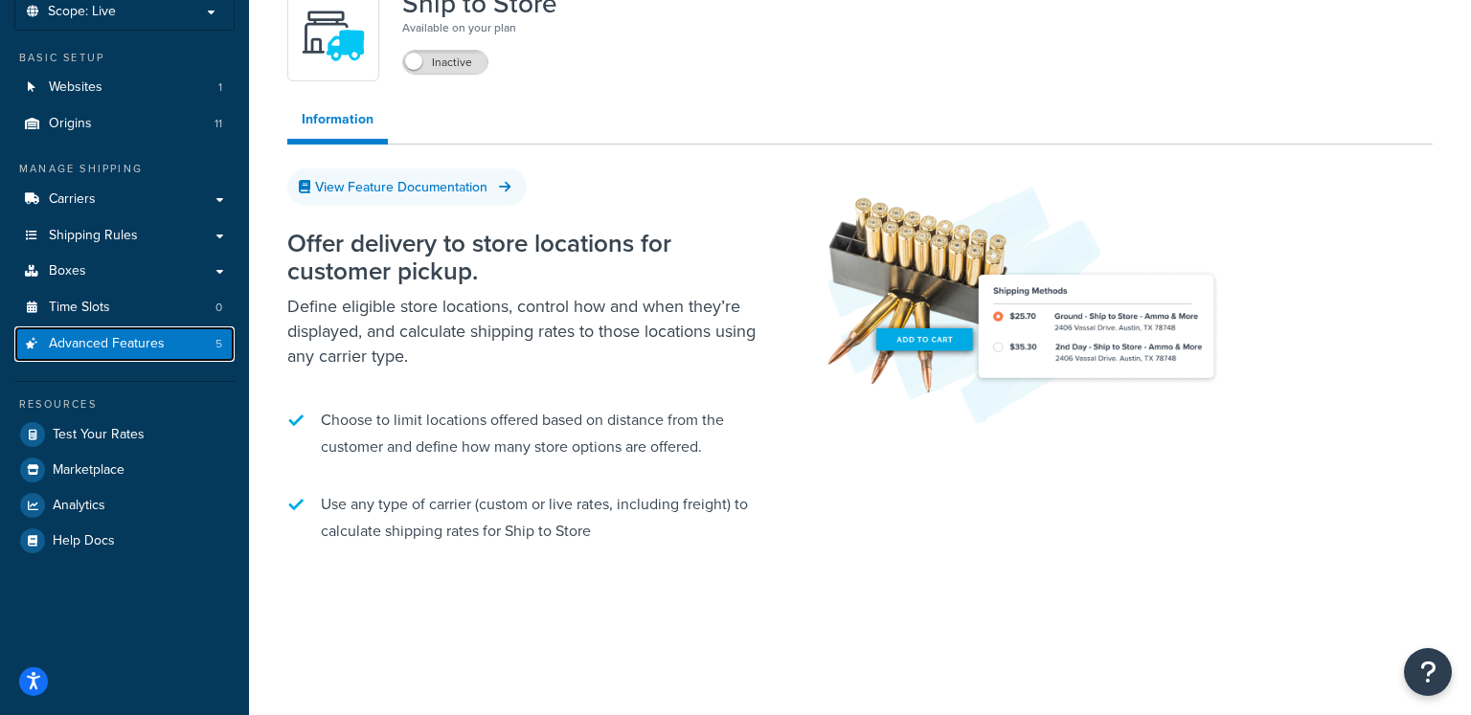
click at [152, 344] on span "Advanced Features" at bounding box center [107, 344] width 116 height 16
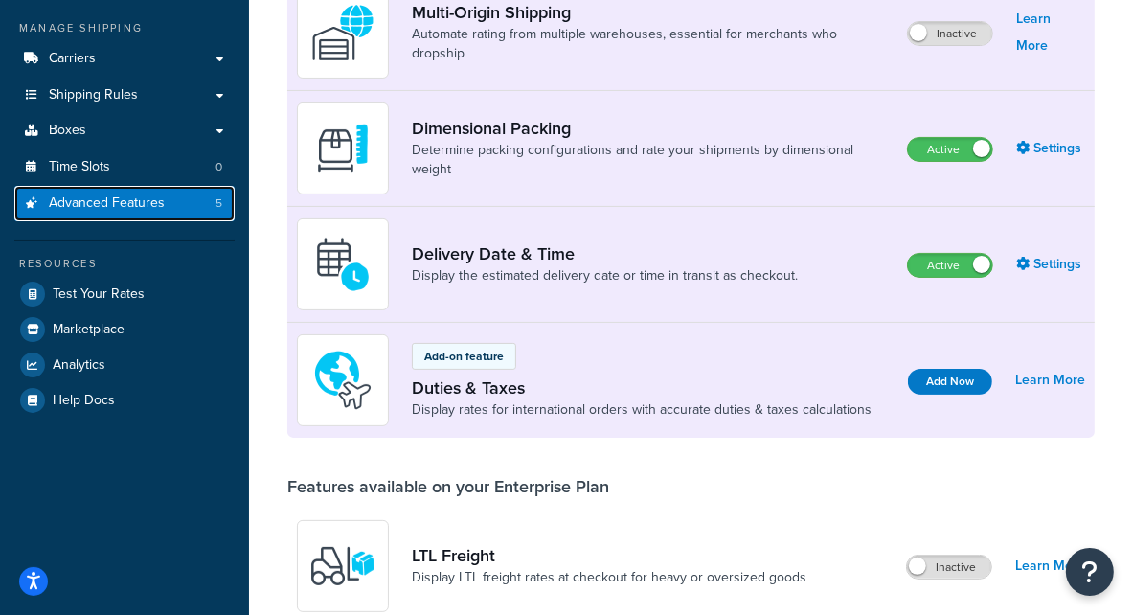
scroll to position [543, 0]
